Goal: Task Accomplishment & Management: Manage account settings

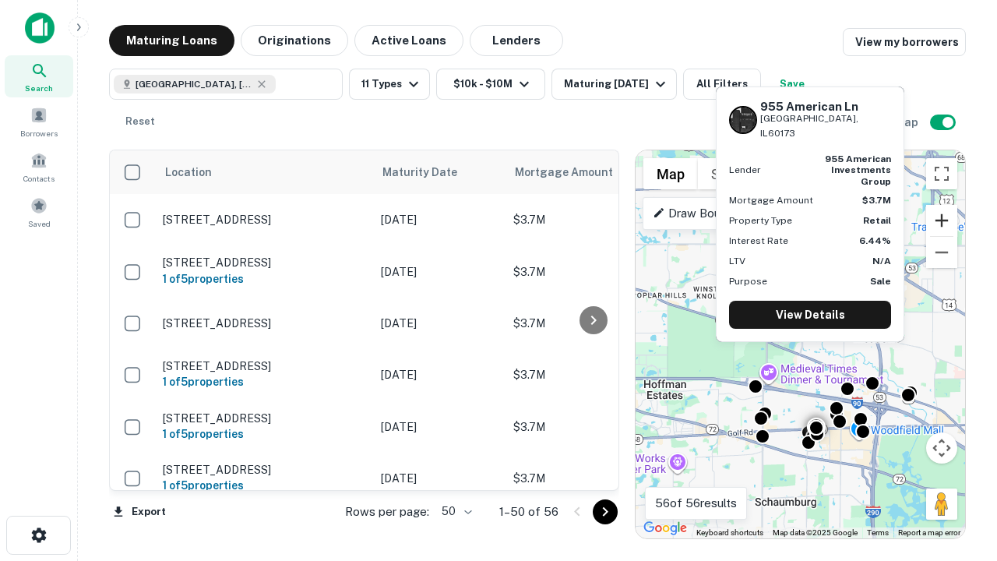
click at [941, 220] on button "Zoom in" at bounding box center [941, 220] width 31 height 31
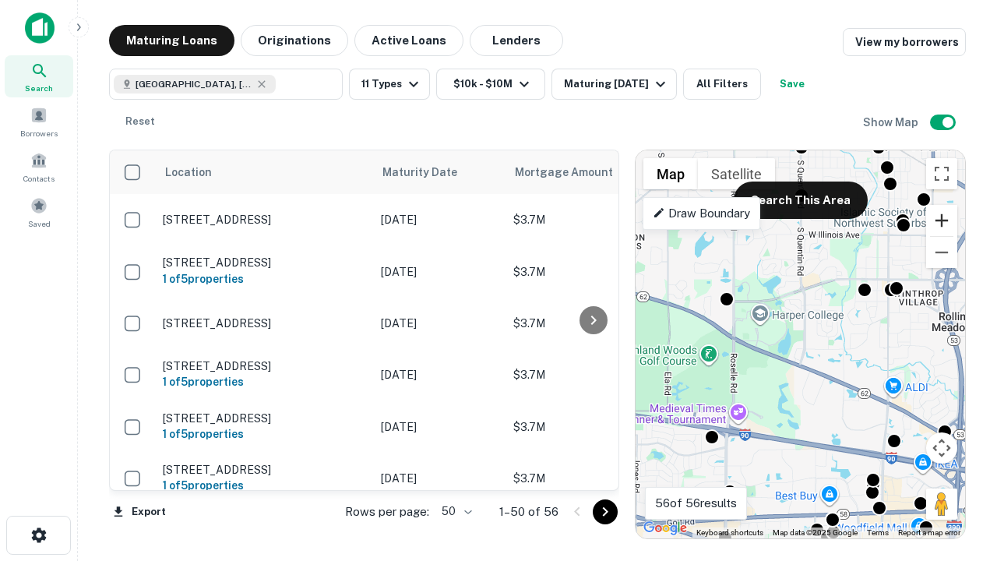
click at [941, 220] on button "Zoom in" at bounding box center [941, 220] width 31 height 31
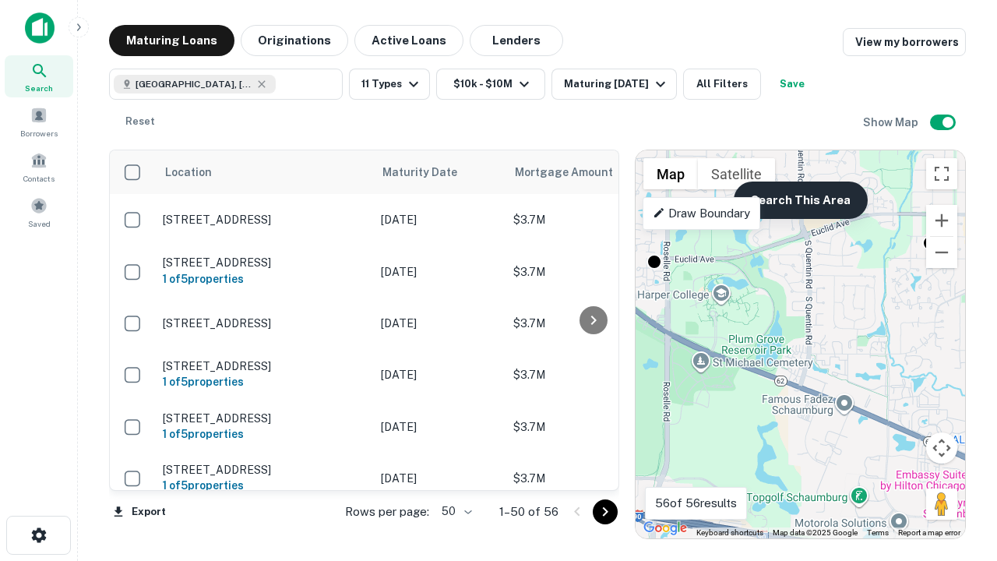
click at [800, 200] on button "Search This Area" at bounding box center [800, 199] width 134 height 37
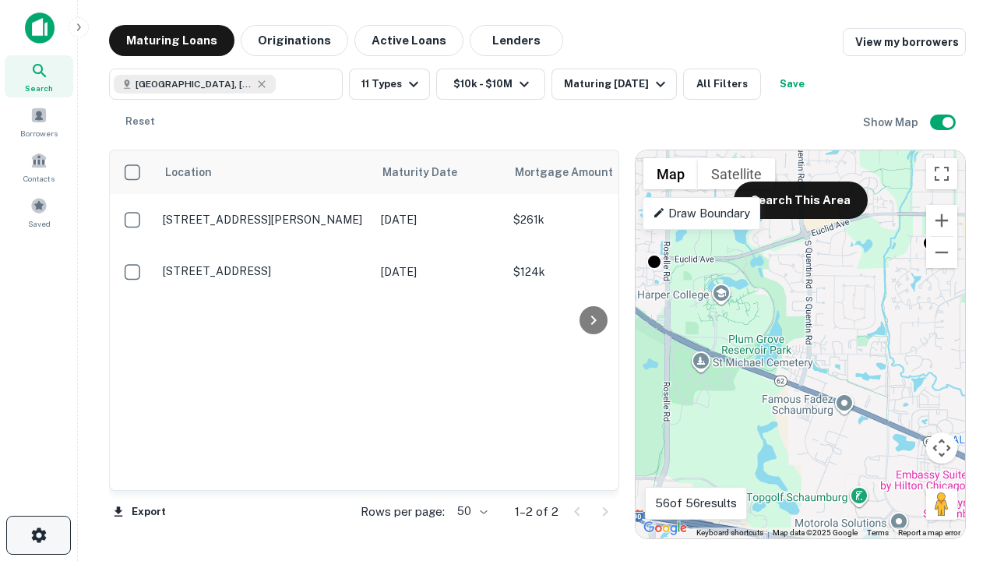
click at [38, 535] on icon "button" at bounding box center [39, 535] width 19 height 19
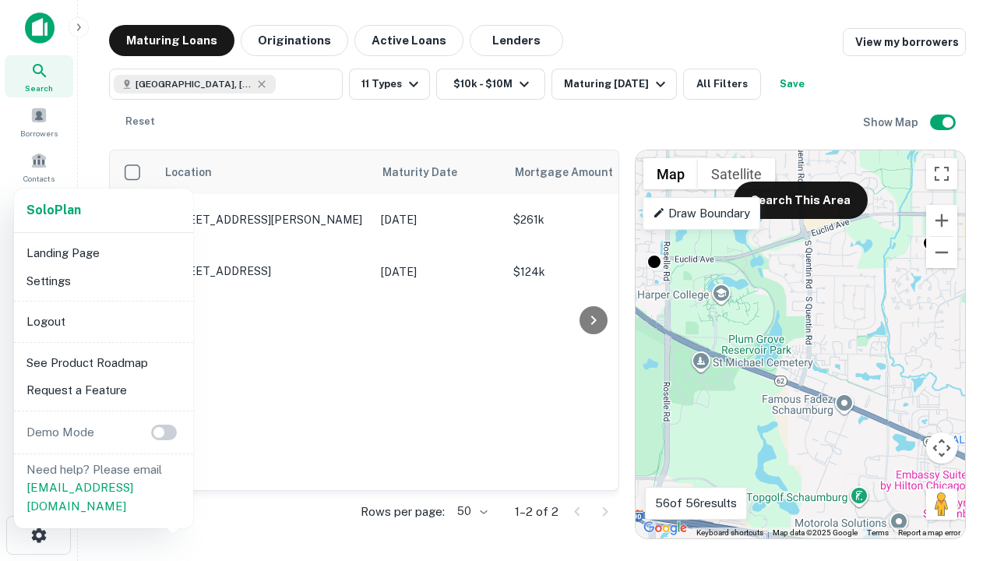
click at [103, 321] on li "Logout" at bounding box center [103, 322] width 167 height 28
